Goal: Transaction & Acquisition: Purchase product/service

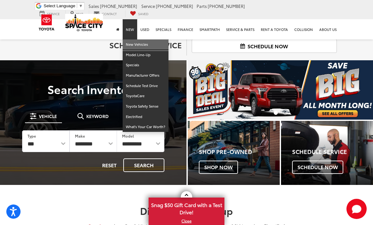
click at [145, 47] on link "New Vehicles" at bounding box center [145, 44] width 46 height 10
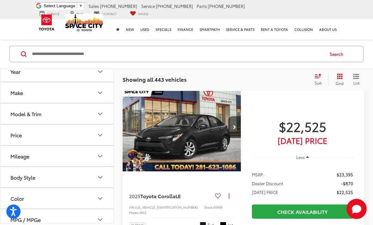
scroll to position [53, 0]
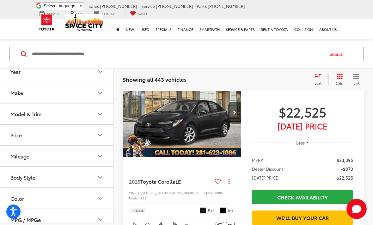
click at [99, 114] on icon "Model & Trim" at bounding box center [100, 114] width 4 height 2
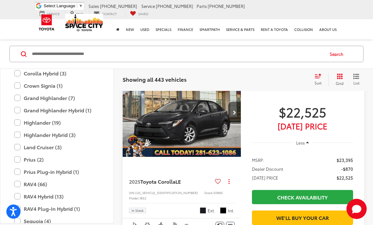
scroll to position [166, 0]
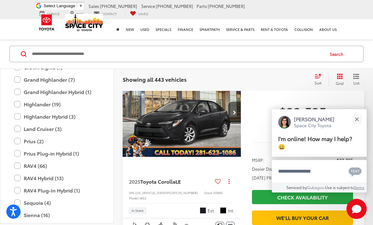
click at [18, 175] on label "RAV4 Hybrid (13)" at bounding box center [56, 178] width 85 height 11
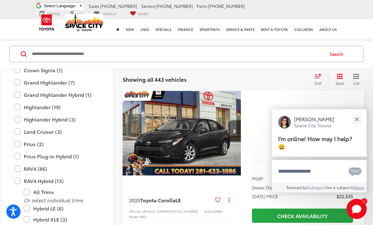
scroll to position [29, 0]
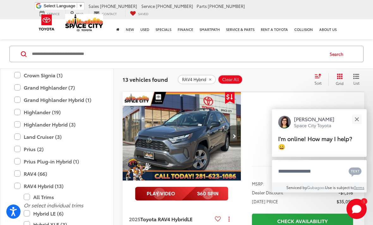
click at [354, 126] on button "Close" at bounding box center [356, 119] width 14 height 14
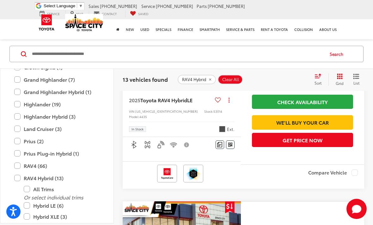
scroll to position [149, 0]
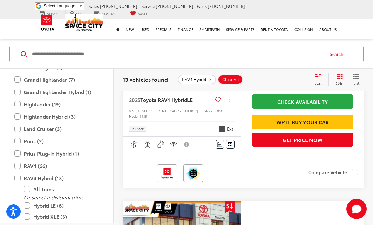
click at [30, 216] on label "Hybrid XLE (3)" at bounding box center [62, 216] width 76 height 11
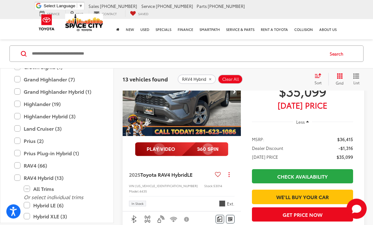
scroll to position [29, 0]
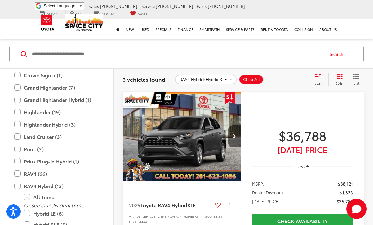
click at [22, 182] on label "RAV4 Hybrid (13)" at bounding box center [56, 186] width 85 height 11
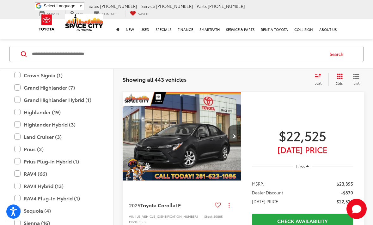
click at [21, 171] on label "RAV4 (66)" at bounding box center [56, 173] width 85 height 11
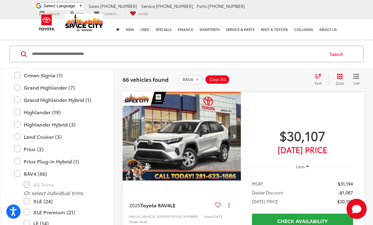
click at [32, 198] on label "XLE (24)" at bounding box center [62, 201] width 76 height 11
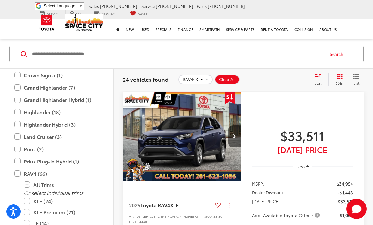
click at [30, 198] on label "XLE (24)" at bounding box center [62, 201] width 76 height 11
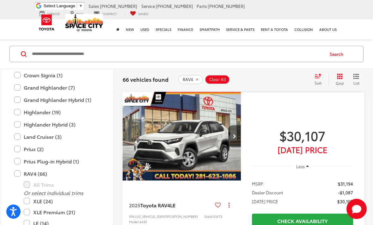
click at [32, 222] on label "LE (14)" at bounding box center [62, 223] width 76 height 11
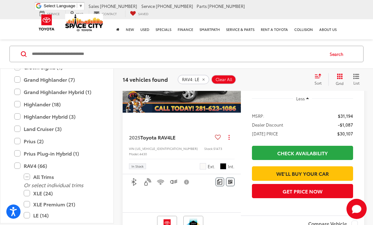
scroll to position [98, 0]
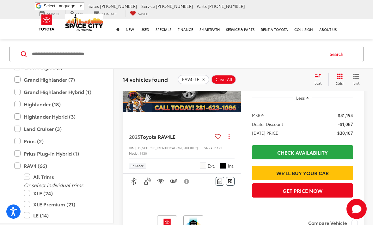
click at [24, 202] on label "XLE Premium (21)" at bounding box center [62, 204] width 76 height 11
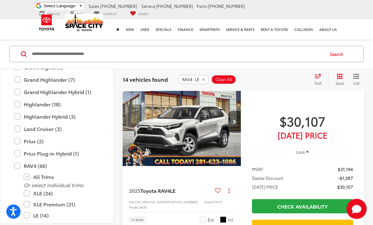
scroll to position [29, 0]
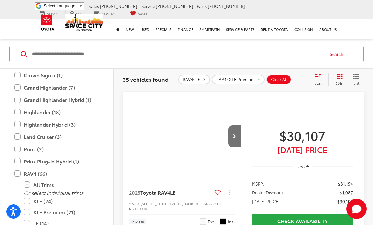
click at [24, 201] on label "XLE (24)" at bounding box center [62, 201] width 76 height 11
click at [24, 199] on label "XLE (24)" at bounding box center [62, 201] width 76 height 11
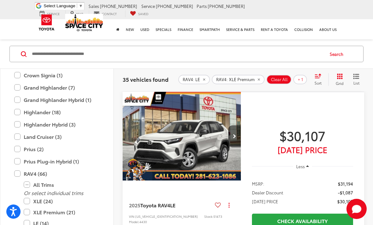
click at [24, 221] on label "LE (14)" at bounding box center [62, 223] width 76 height 11
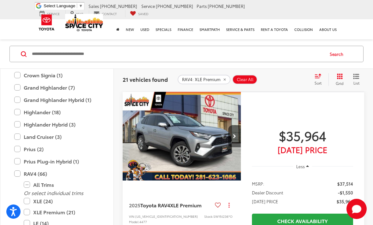
click at [232, 137] on button "Next image" at bounding box center [234, 136] width 13 height 22
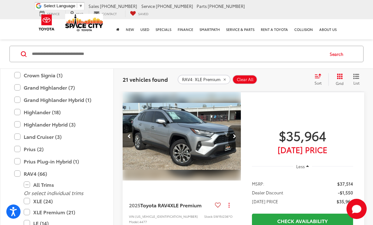
click at [231, 131] on button "Next image" at bounding box center [234, 136] width 13 height 22
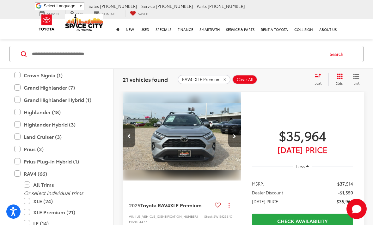
click at [233, 134] on icon "Next image" at bounding box center [234, 136] width 3 height 4
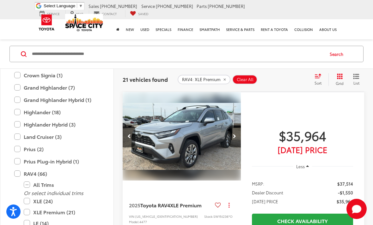
click at [231, 131] on button "Next image" at bounding box center [234, 136] width 13 height 22
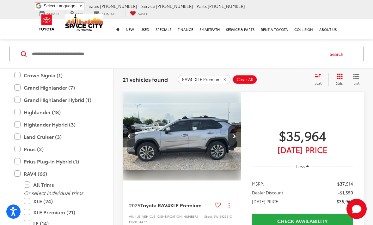
click at [236, 133] on button "Next image" at bounding box center [234, 136] width 13 height 22
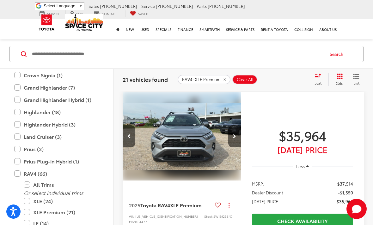
click at [128, 131] on button "Previous image" at bounding box center [128, 136] width 13 height 22
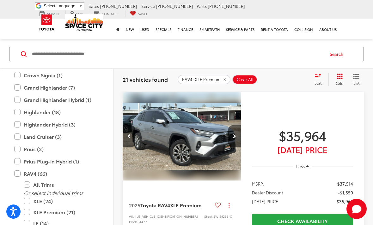
click at [129, 134] on icon "Previous image" at bounding box center [128, 136] width 3 height 4
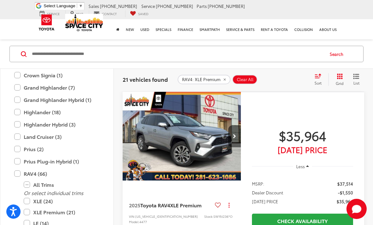
click at [124, 134] on img "2025 Toyota RAV4 XLE Premium 0" at bounding box center [181, 136] width 119 height 89
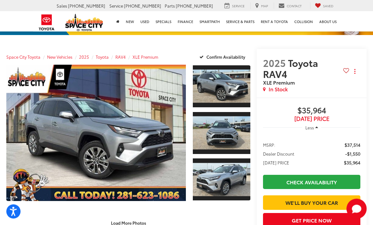
click at [38, 171] on link "Expand Photo 0" at bounding box center [95, 133] width 179 height 136
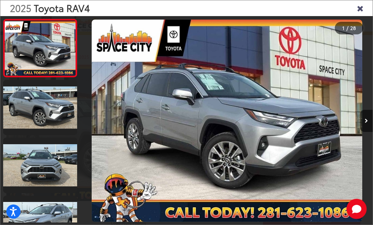
click at [27, 104] on link at bounding box center [40, 107] width 74 height 55
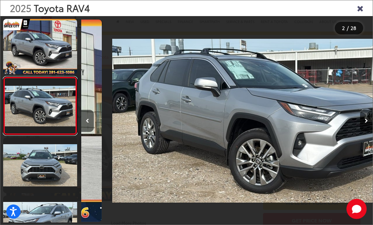
scroll to position [0, 291]
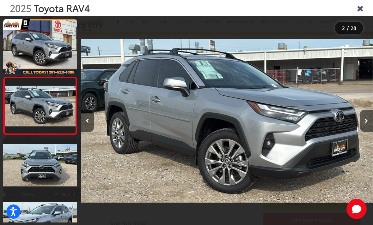
click at [89, 132] on button "Previous image" at bounding box center [87, 121] width 13 height 22
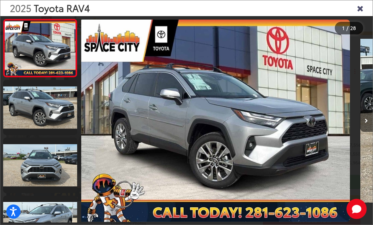
scroll to position [0, 0]
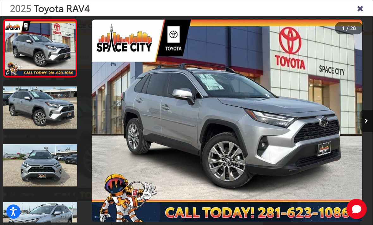
click at [27, 169] on link at bounding box center [40, 165] width 74 height 55
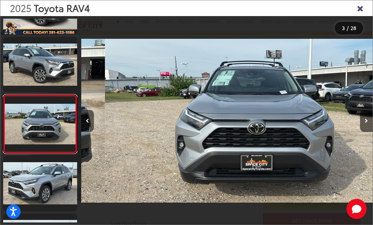
scroll to position [0, 582]
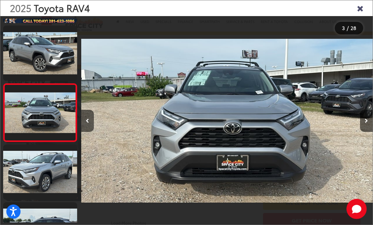
click at [16, 163] on link at bounding box center [40, 172] width 74 height 55
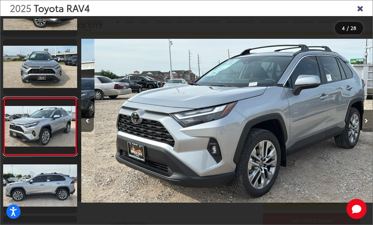
scroll to position [0, 874]
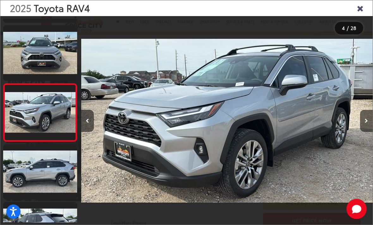
click at [25, 169] on link at bounding box center [40, 171] width 74 height 55
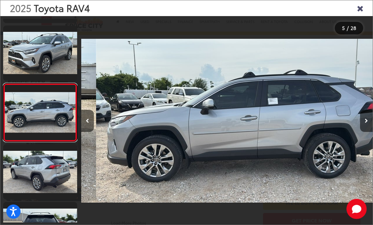
scroll to position [0, 1165]
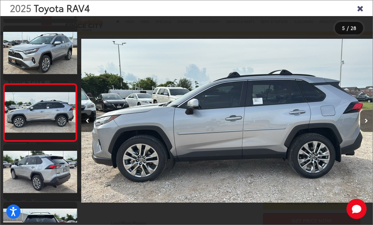
click at [19, 171] on link at bounding box center [40, 171] width 74 height 55
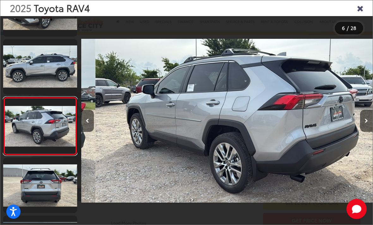
scroll to position [225, 0]
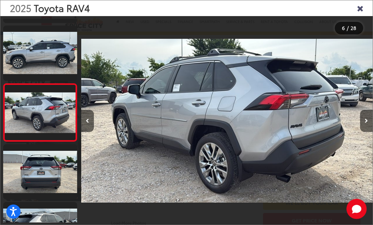
click at [18, 176] on link at bounding box center [40, 171] width 74 height 55
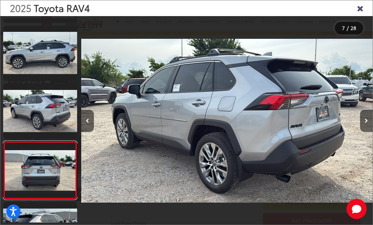
scroll to position [0, 0]
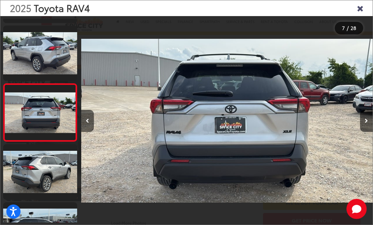
click at [20, 172] on link at bounding box center [40, 171] width 74 height 55
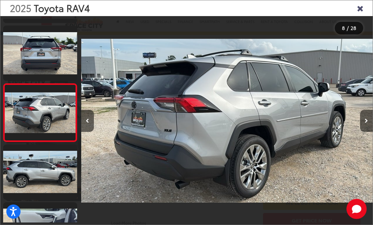
click at [28, 170] on link at bounding box center [40, 172] width 74 height 55
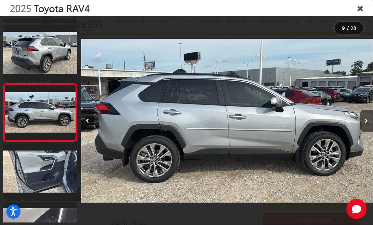
click at [15, 168] on link at bounding box center [40, 171] width 74 height 55
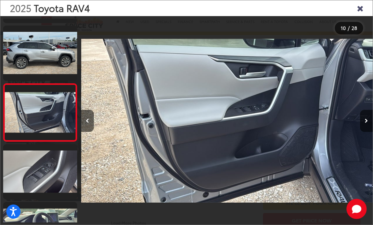
click at [9, 167] on link at bounding box center [40, 171] width 74 height 55
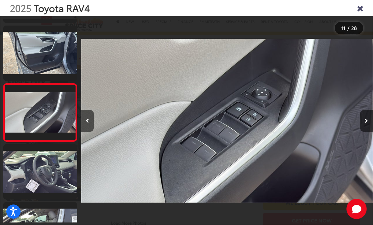
click at [19, 174] on link at bounding box center [40, 171] width 74 height 55
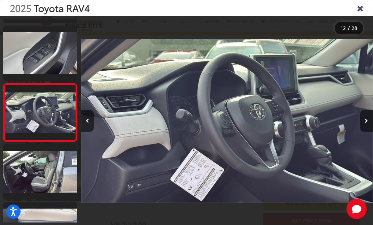
click at [19, 167] on link at bounding box center [40, 171] width 74 height 55
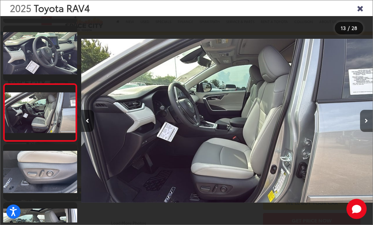
click at [22, 173] on link at bounding box center [40, 171] width 74 height 55
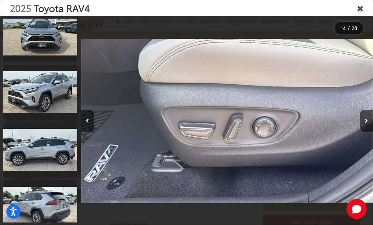
click at [363, 7] on icon "Close gallery" at bounding box center [359, 8] width 6 height 8
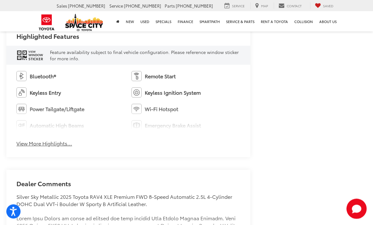
click at [62, 143] on button "View More Highlights..." at bounding box center [44, 143] width 56 height 7
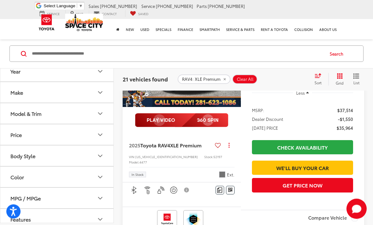
scroll to position [1014, 0]
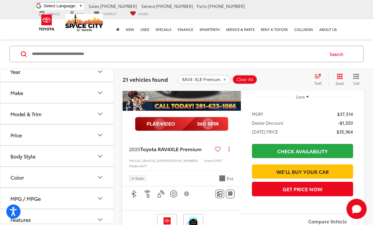
click at [105, 179] on button "Color" at bounding box center [57, 177] width 114 height 21
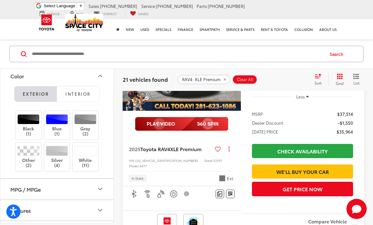
scroll to position [105, 0]
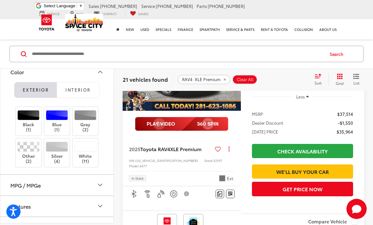
click at [89, 157] on label "White (11)" at bounding box center [86, 152] width 26 height 22
